Goal: Information Seeking & Learning: Learn about a topic

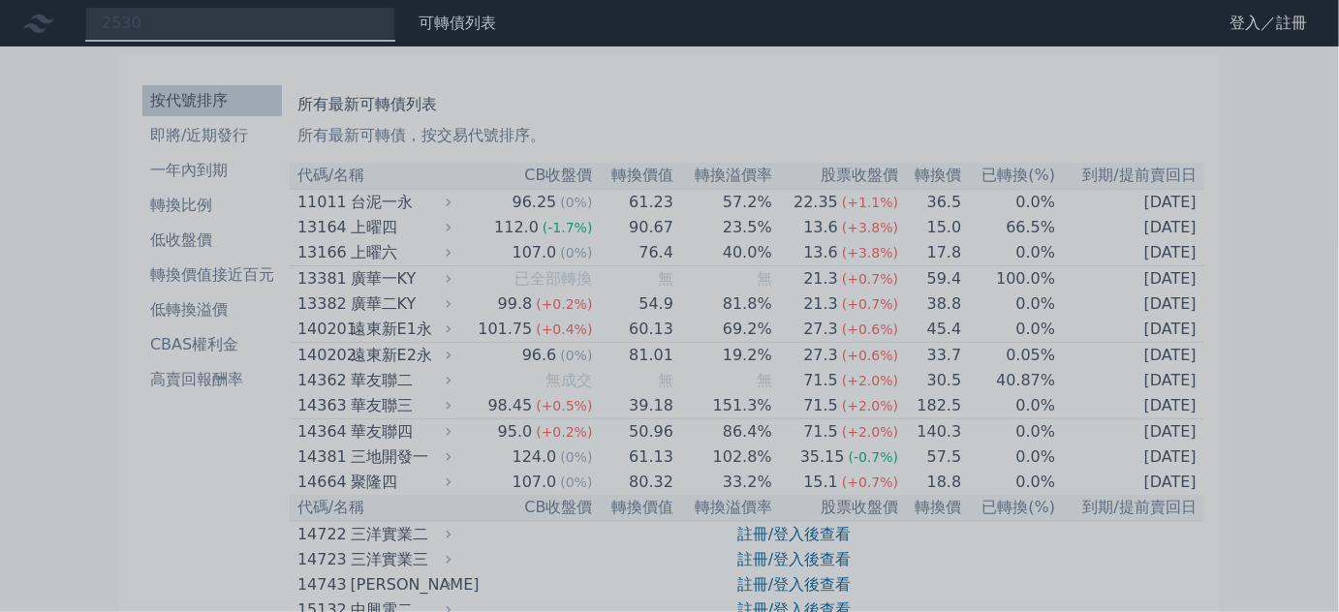
click at [153, 26] on div at bounding box center [669, 306] width 1339 height 612
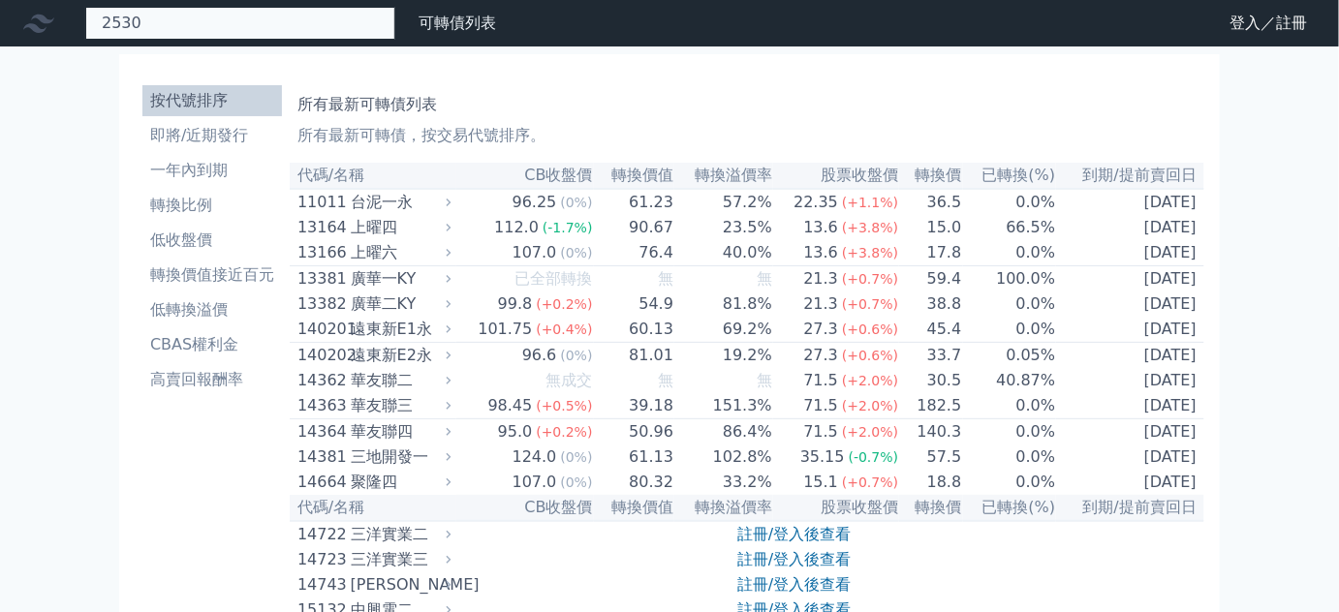
click at [159, 22] on div "2530" at bounding box center [240, 23] width 310 height 33
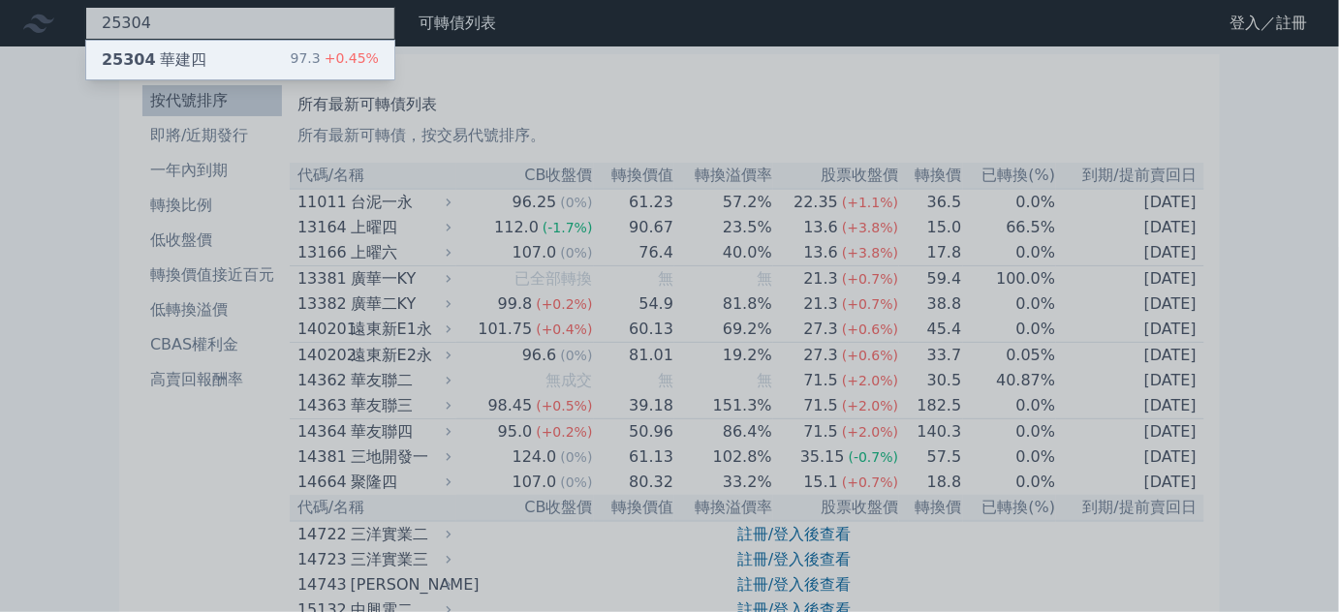
type input "25304"
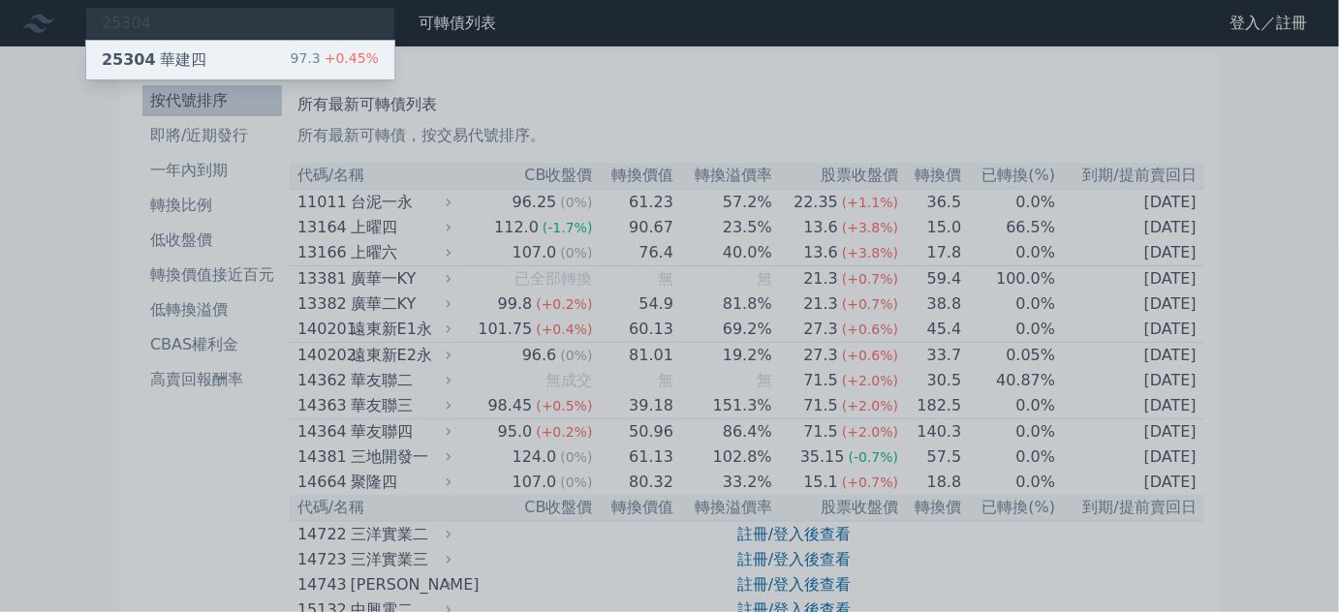
click at [171, 55] on div "25304 華建四" at bounding box center [154, 59] width 105 height 23
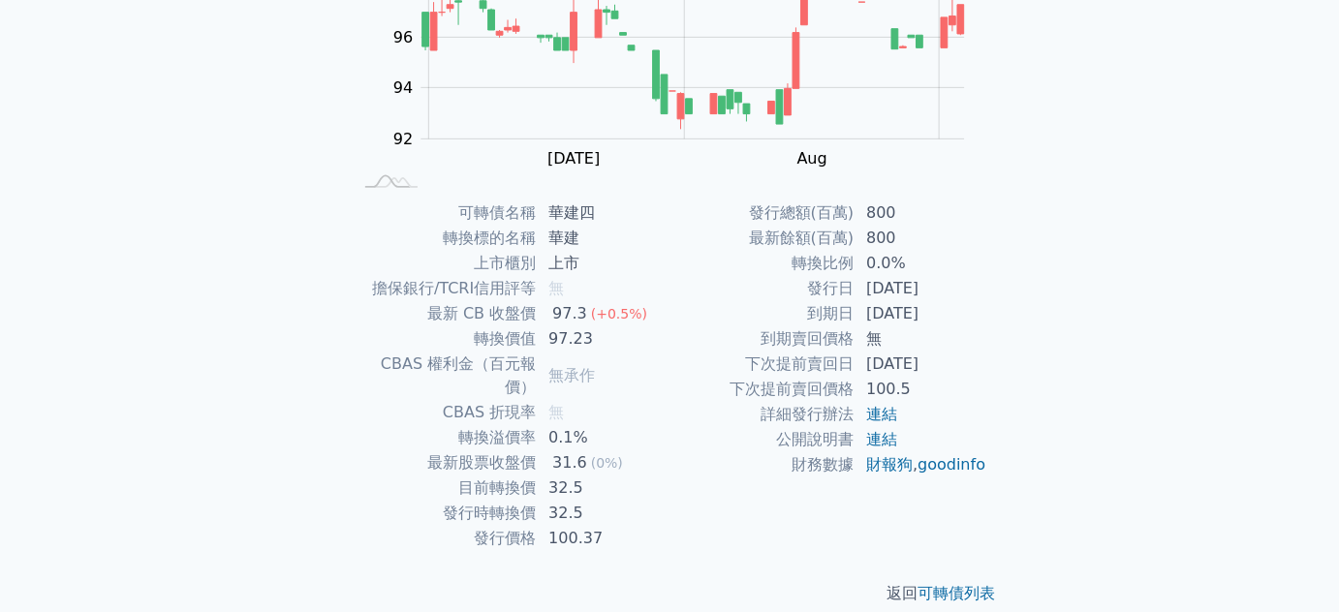
scroll to position [284, 0]
drag, startPoint x: 515, startPoint y: 464, endPoint x: 608, endPoint y: 465, distance: 93.0
click at [608, 476] on tr "目前轉換價 32.5" at bounding box center [511, 488] width 318 height 25
click at [620, 476] on td "32.5" at bounding box center [603, 488] width 133 height 25
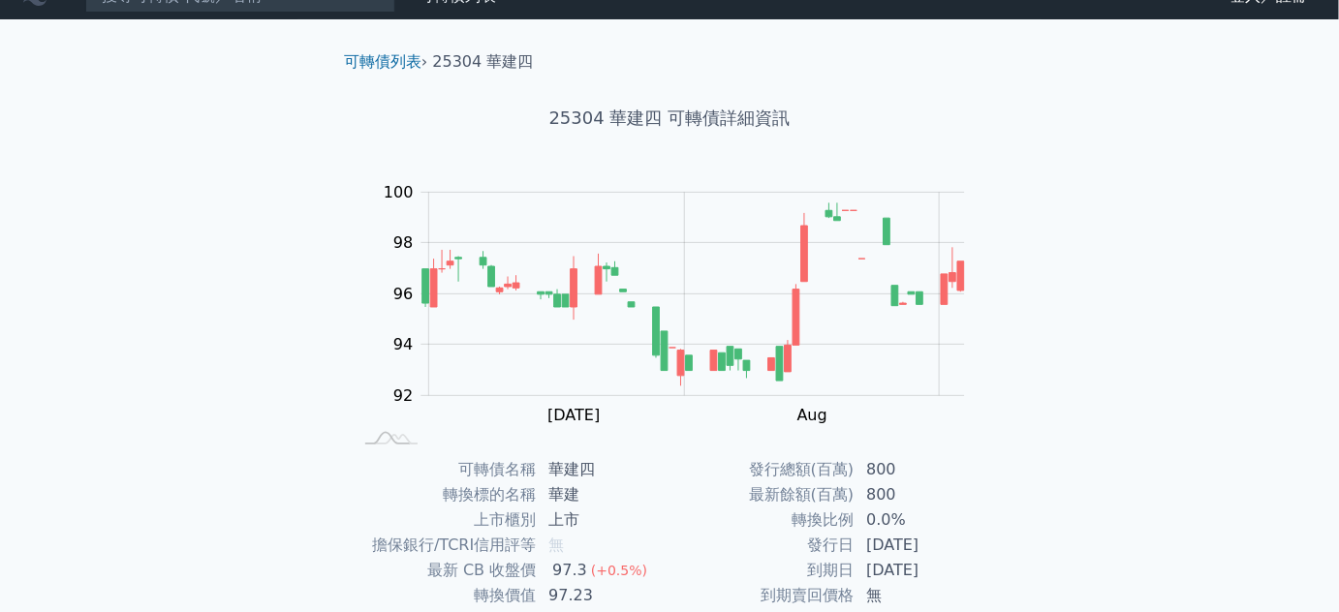
scroll to position [0, 0]
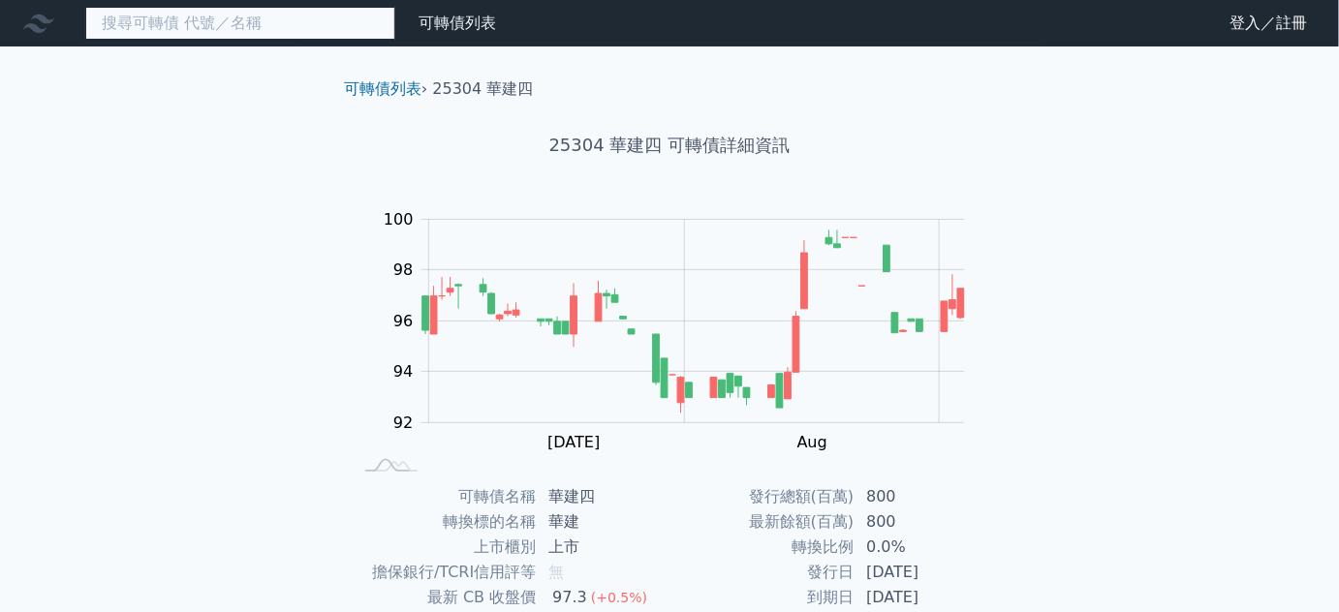
drag, startPoint x: 260, startPoint y: 24, endPoint x: 85, endPoint y: 4, distance: 175.6
click at [96, 7] on input at bounding box center [240, 23] width 310 height 33
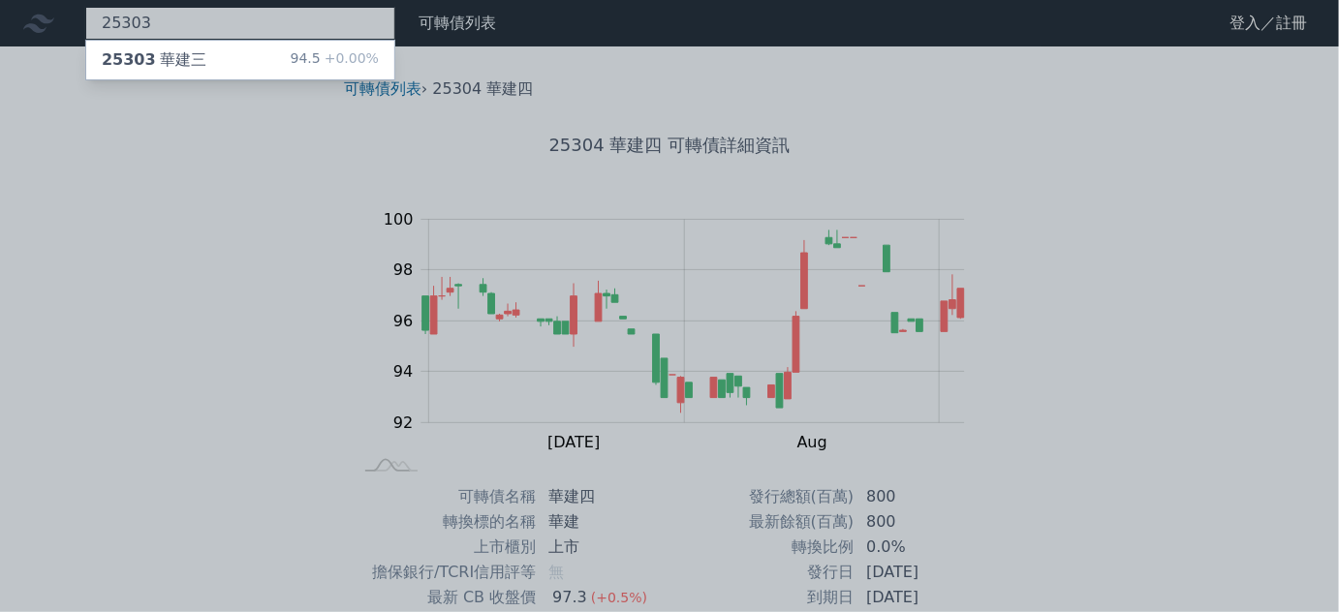
type input "25303"
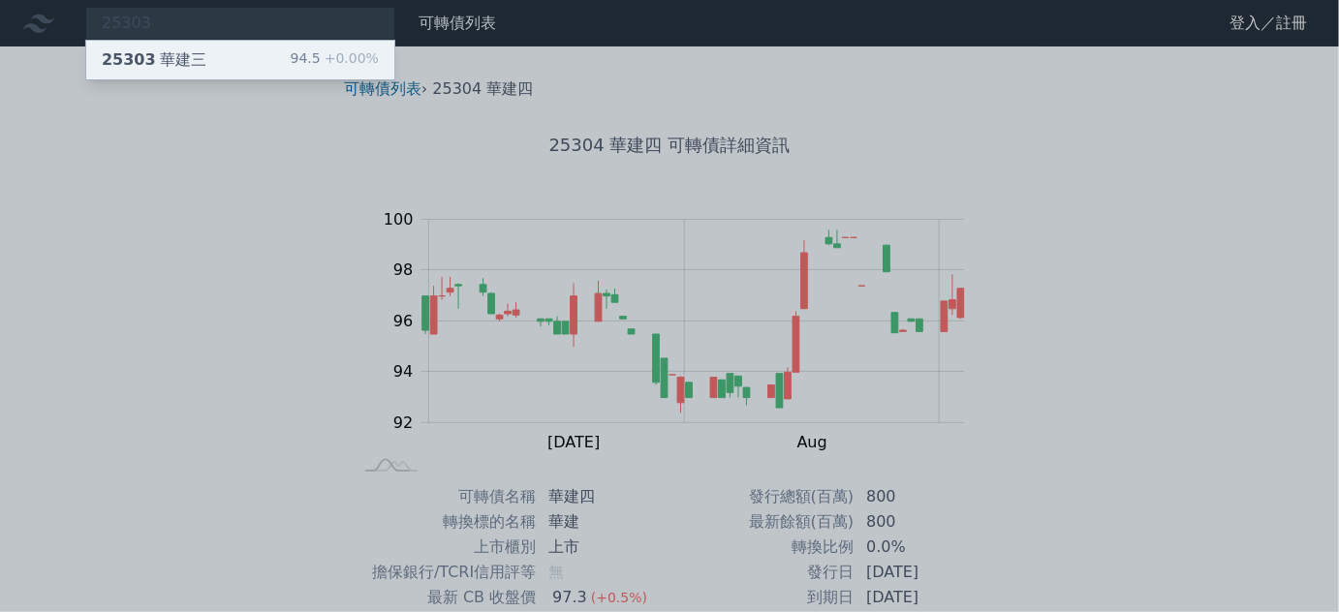
click at [135, 60] on span "25303" at bounding box center [129, 59] width 54 height 18
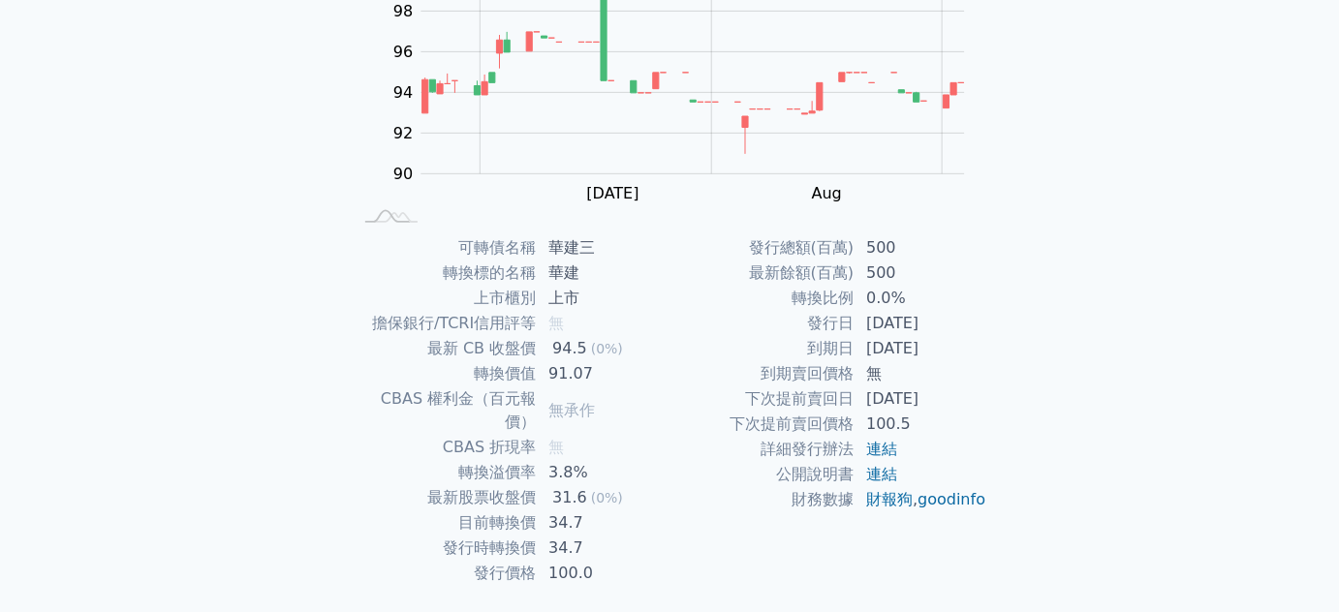
scroll to position [264, 0]
